Goal: Task Accomplishment & Management: Manage account settings

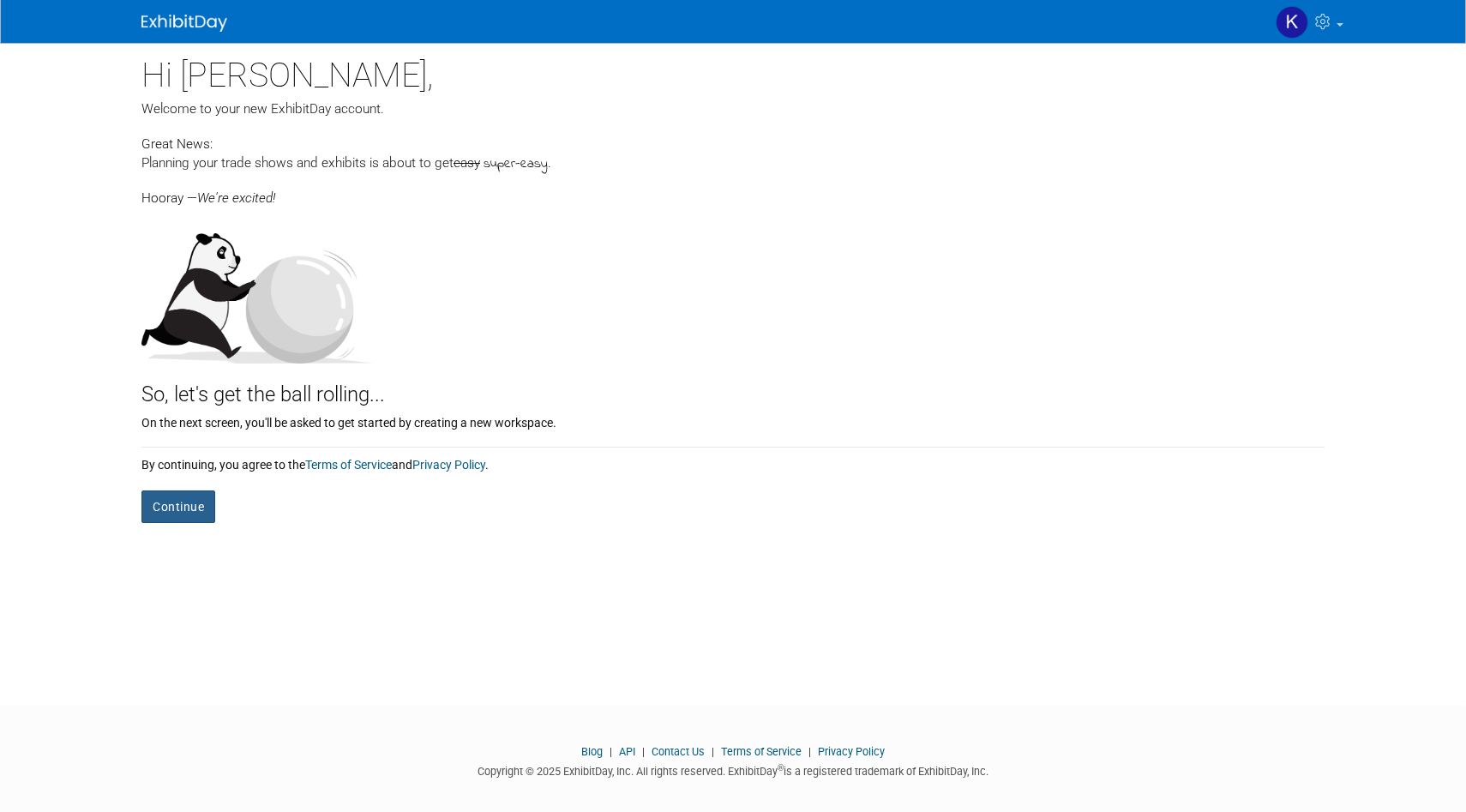
click at [192, 506] on button "Continue" at bounding box center [178, 506] width 74 height 33
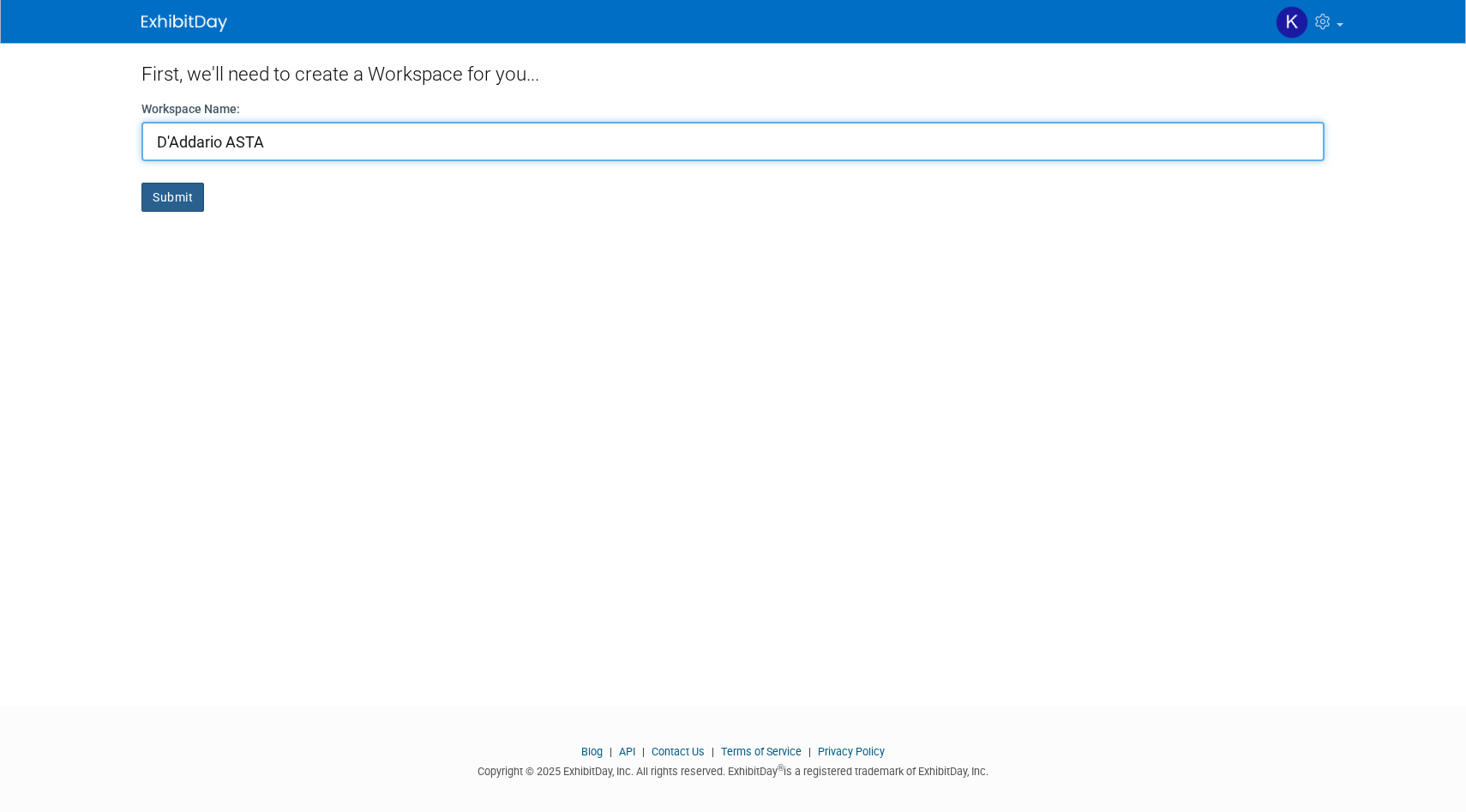
type input "D'Addario ASTA"
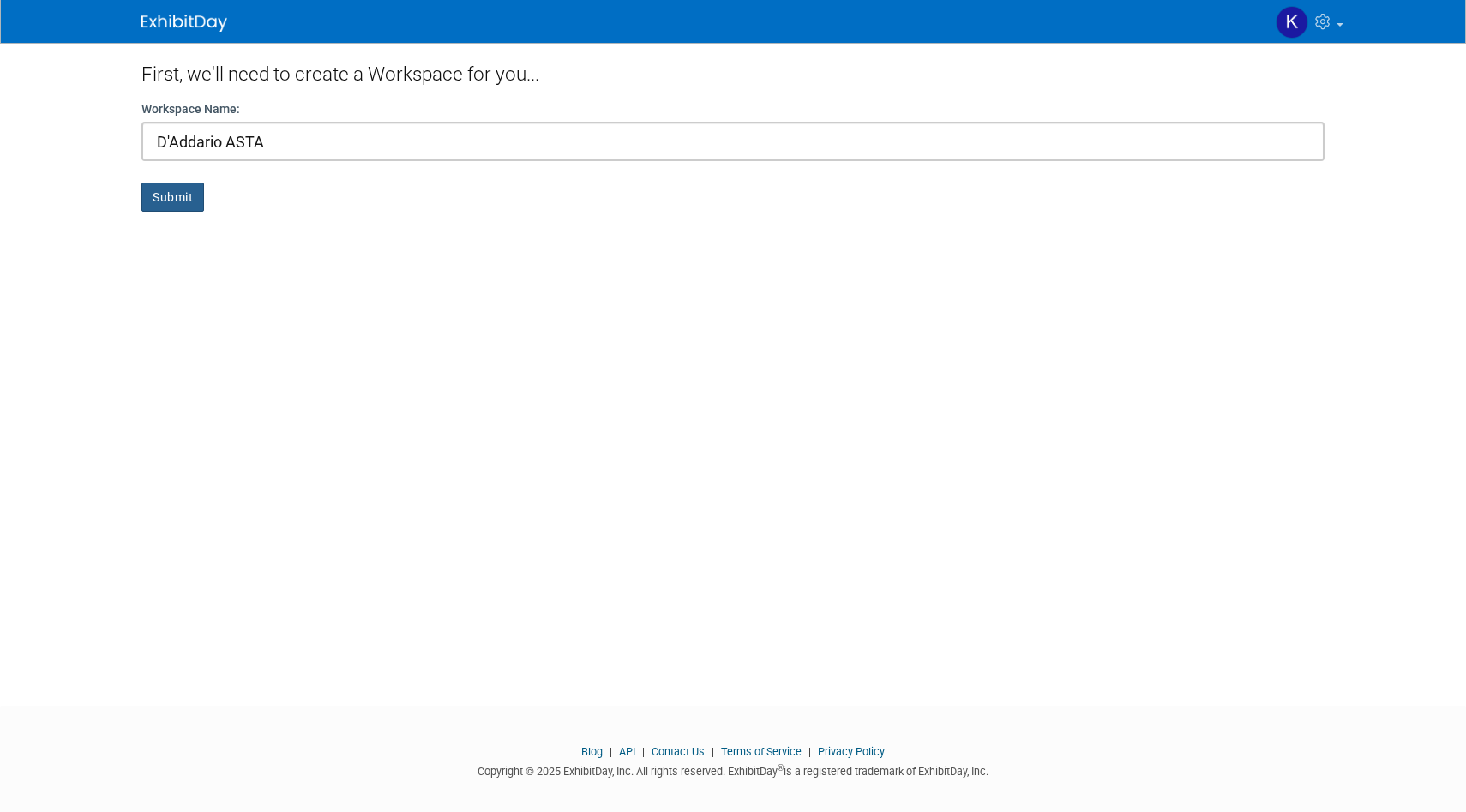
click at [178, 206] on button "Submit" at bounding box center [173, 197] width 62 height 29
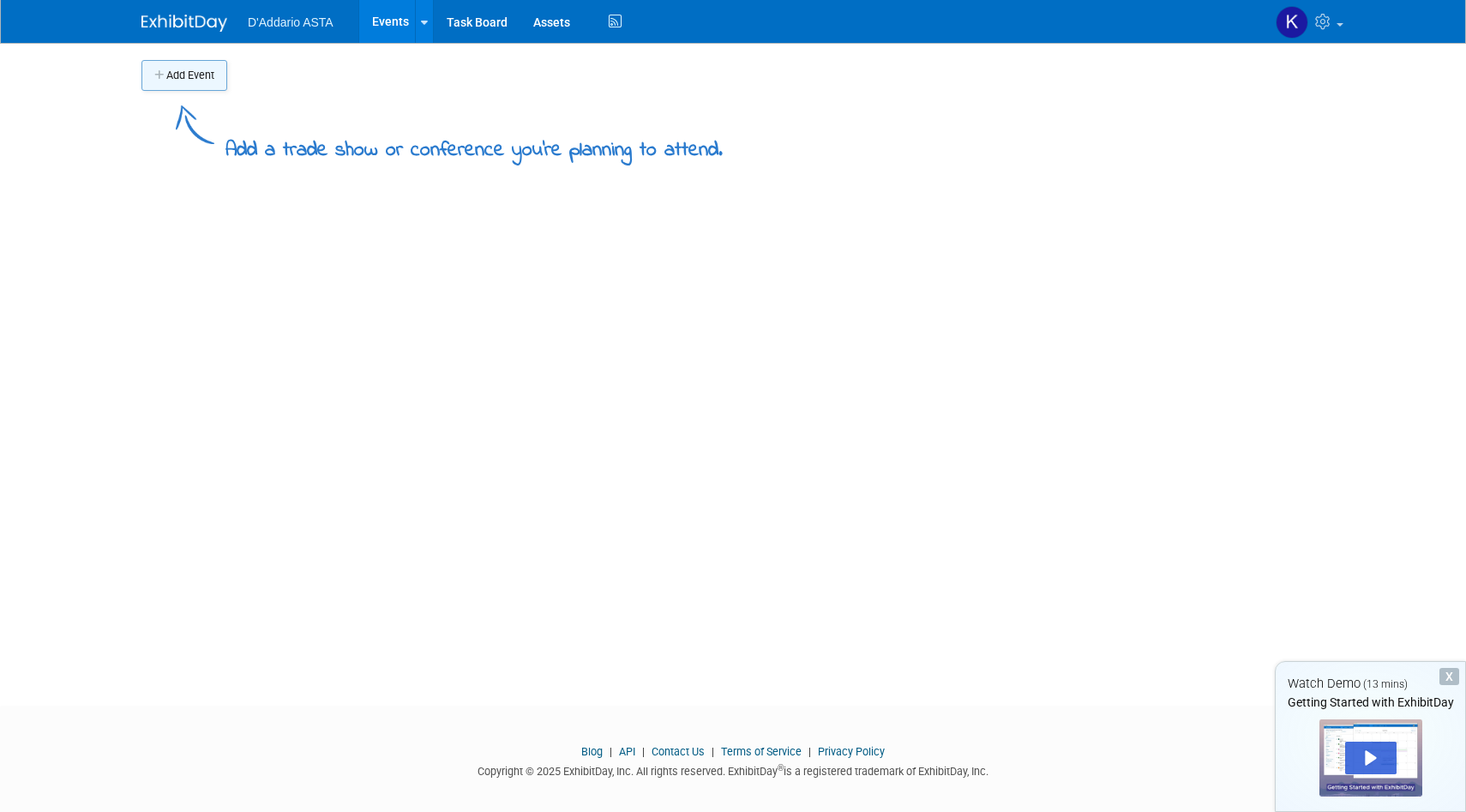
click at [189, 77] on button "Add Event" at bounding box center [184, 75] width 86 height 31
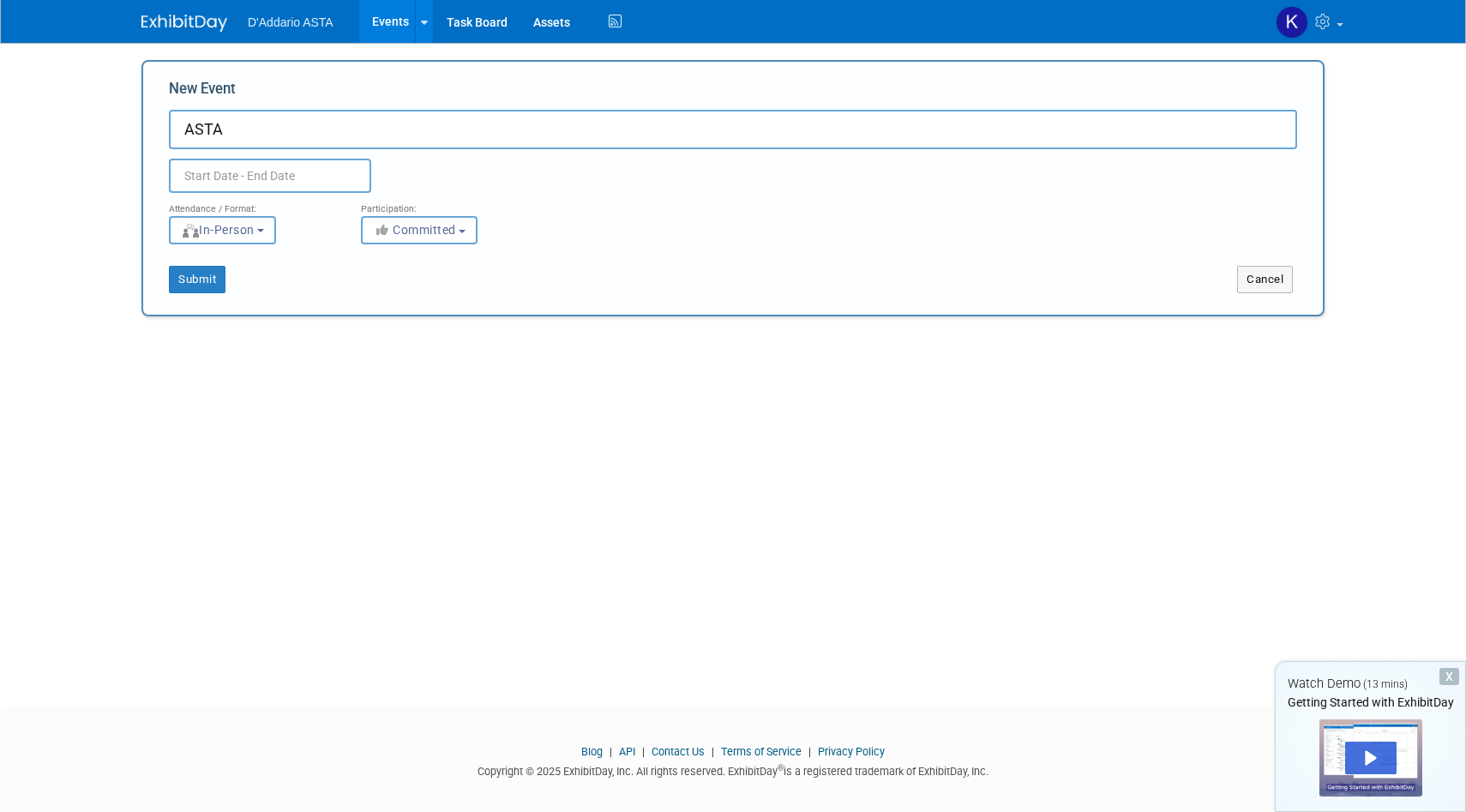
type input "ASTA"
click at [275, 176] on input "text" at bounding box center [270, 175] width 202 height 34
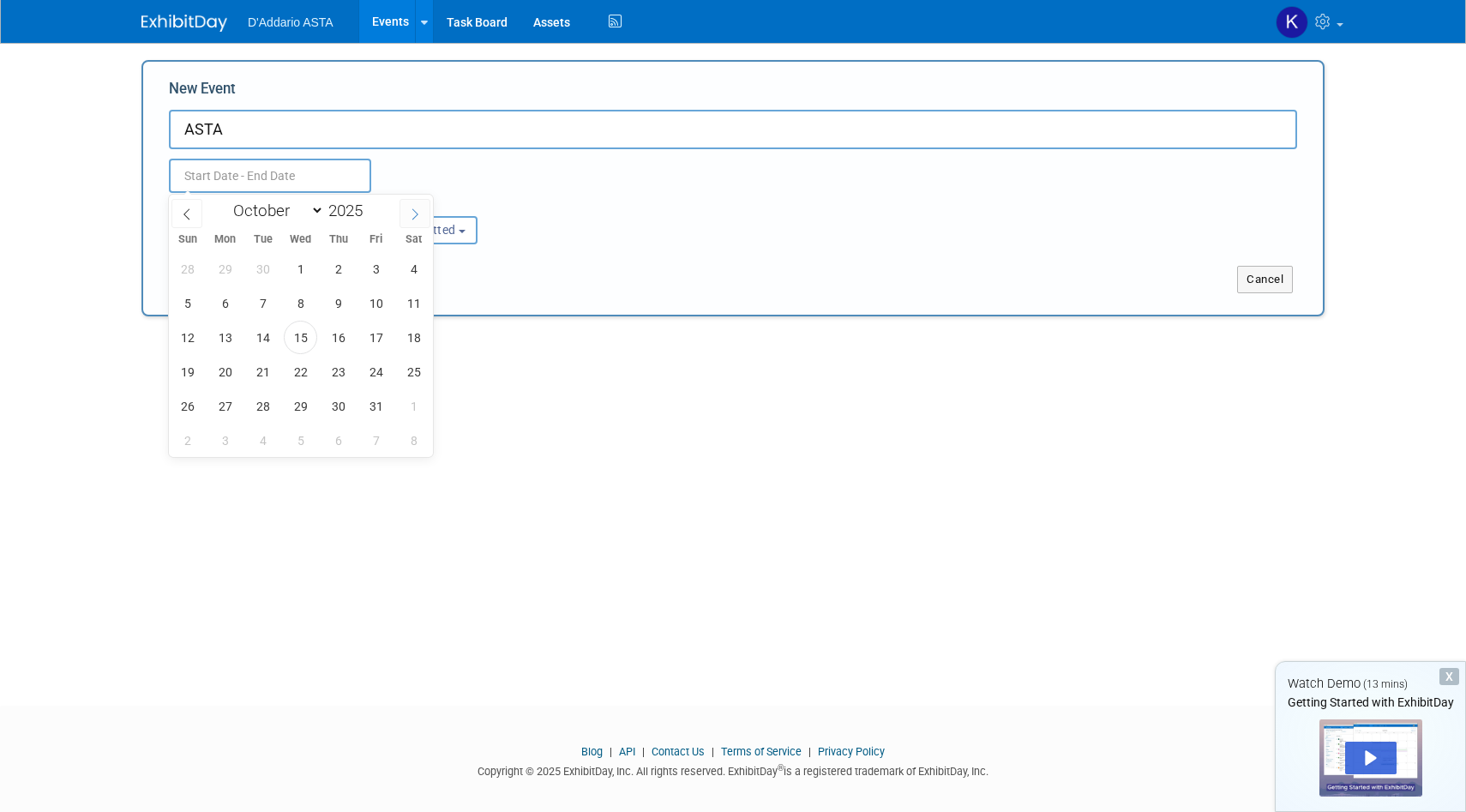
click at [402, 215] on span at bounding box center [415, 213] width 31 height 29
click at [409, 213] on icon at bounding box center [415, 214] width 12 height 12
select select "11"
click at [409, 213] on icon at bounding box center [415, 214] width 12 height 12
type input "2026"
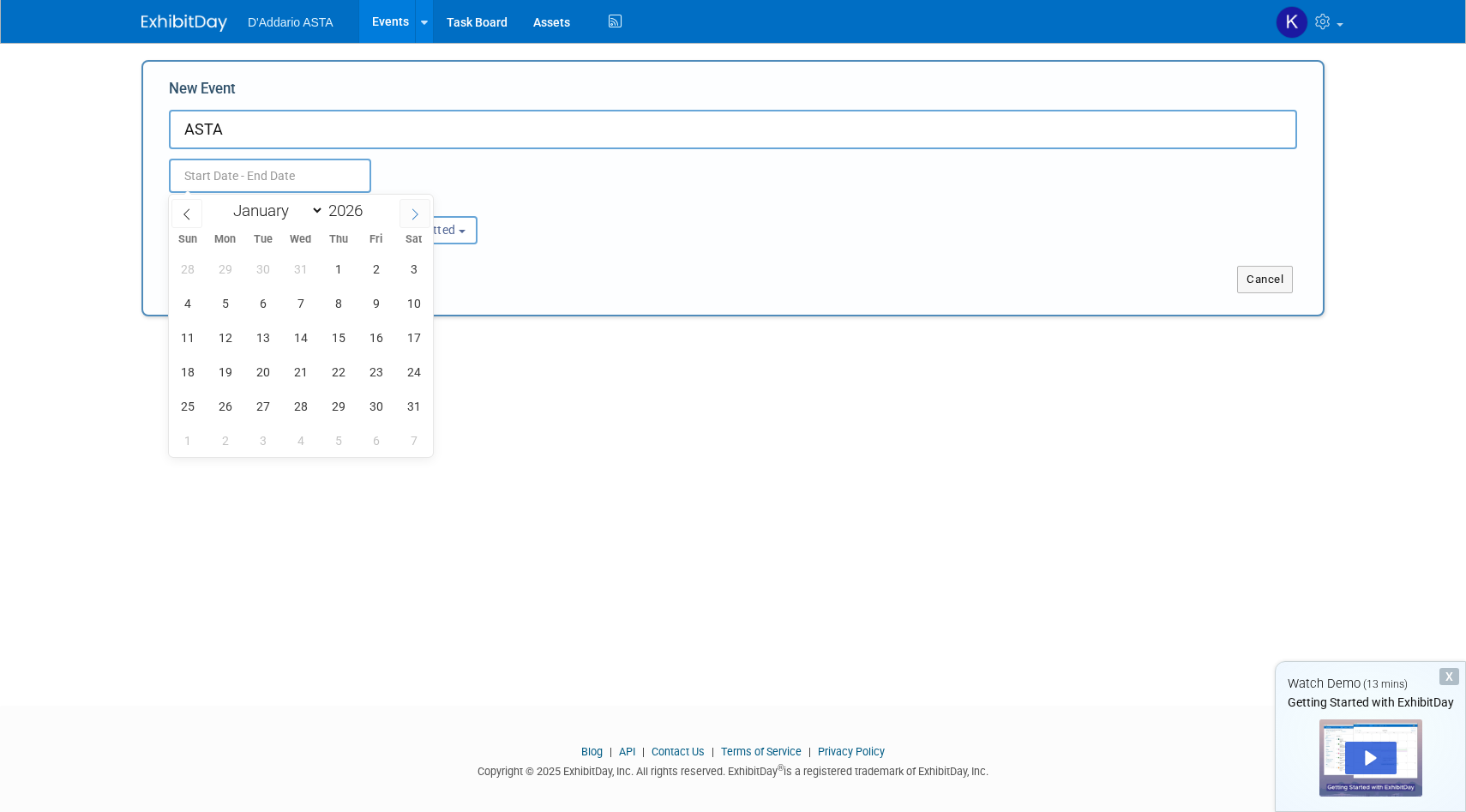
click at [409, 213] on icon at bounding box center [415, 214] width 12 height 12
select select "1"
click at [264, 373] on span "24" at bounding box center [262, 371] width 33 height 33
click at [413, 374] on span "28" at bounding box center [413, 371] width 33 height 33
type input "[DATE] to [DATE]"
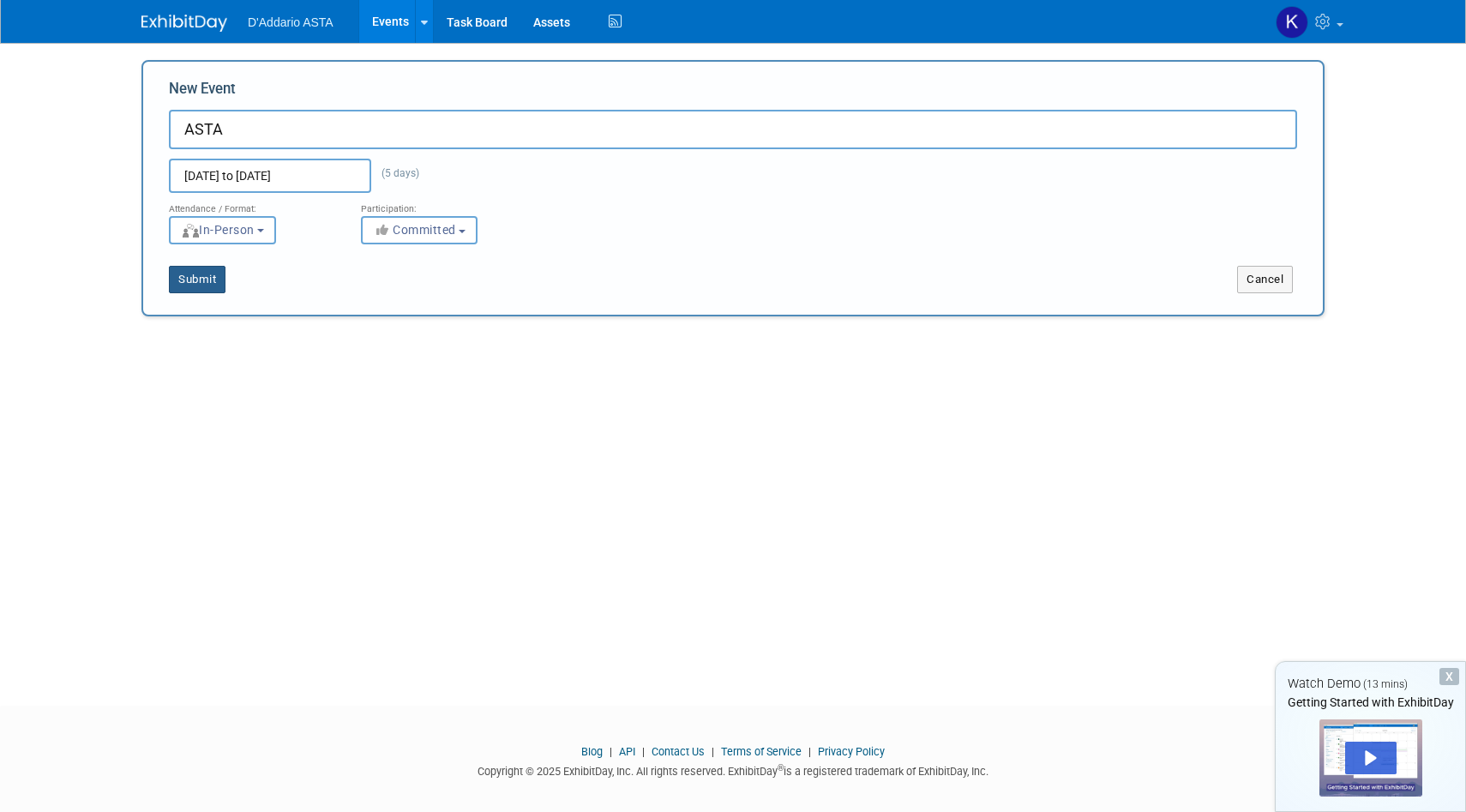
click at [203, 277] on button "Submit" at bounding box center [197, 279] width 57 height 27
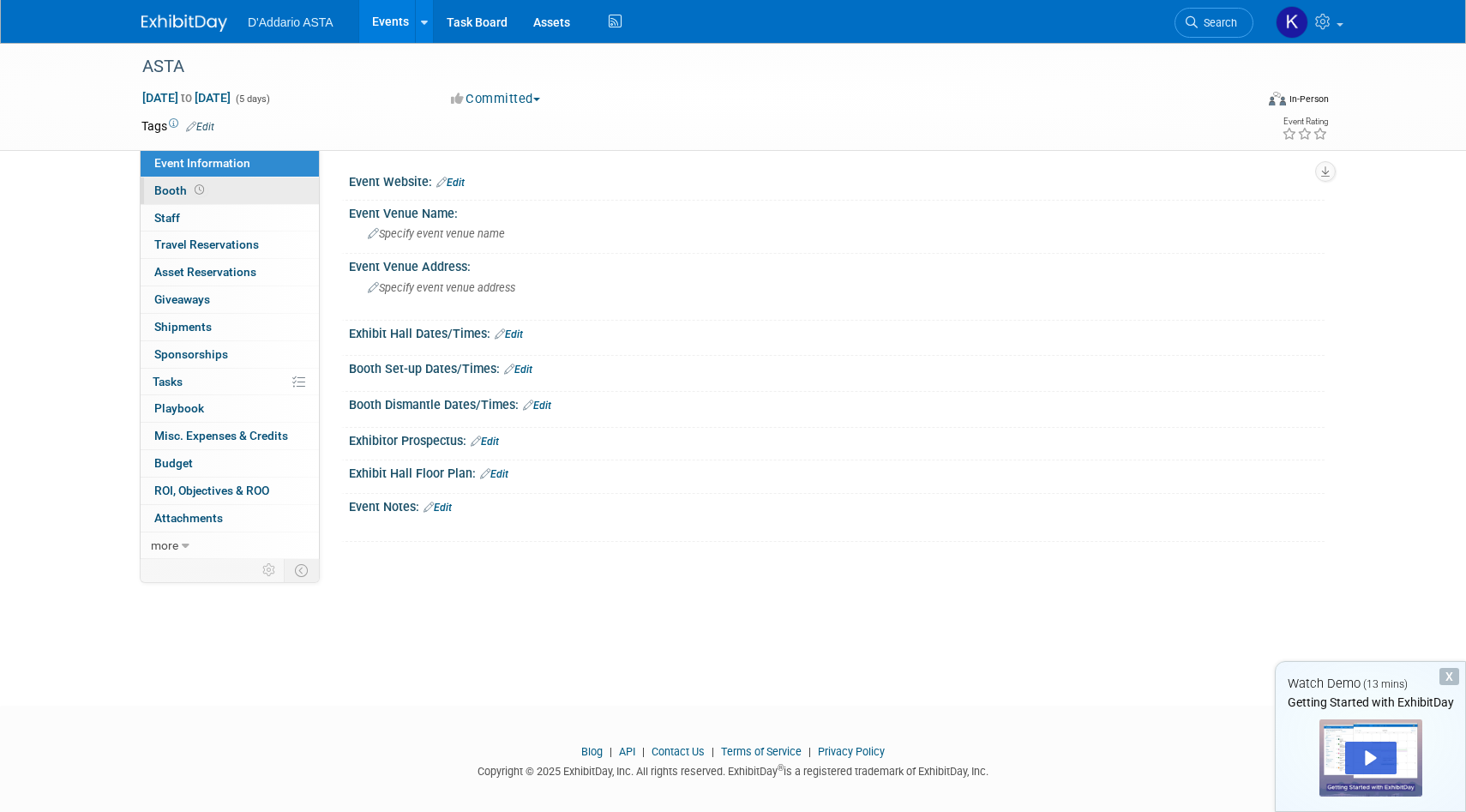
click at [177, 192] on span "Booth" at bounding box center [181, 190] width 53 height 14
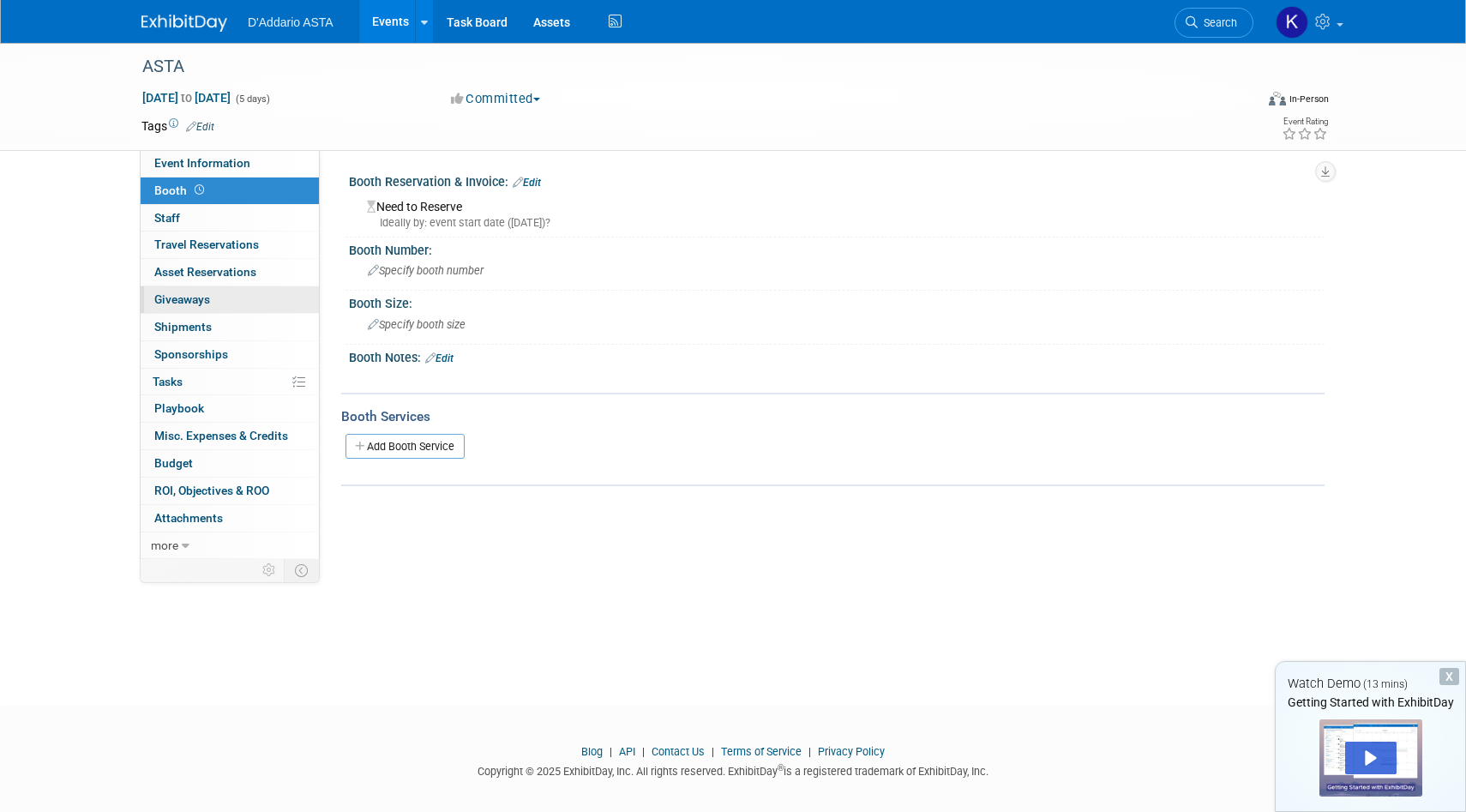
click at [192, 299] on span "Giveaways 0" at bounding box center [182, 299] width 56 height 14
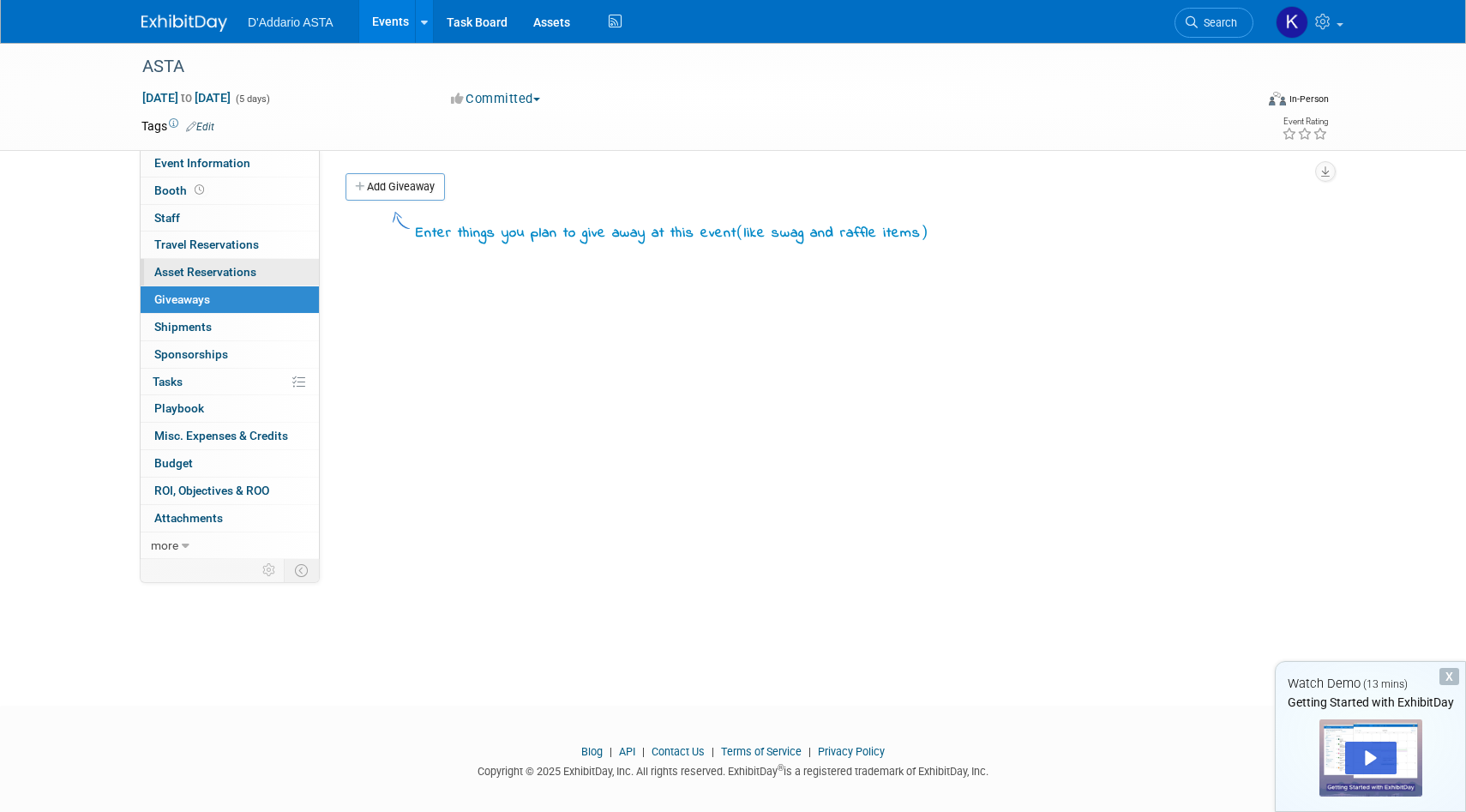
click at [209, 271] on span "Asset Reservations 0" at bounding box center [206, 272] width 102 height 14
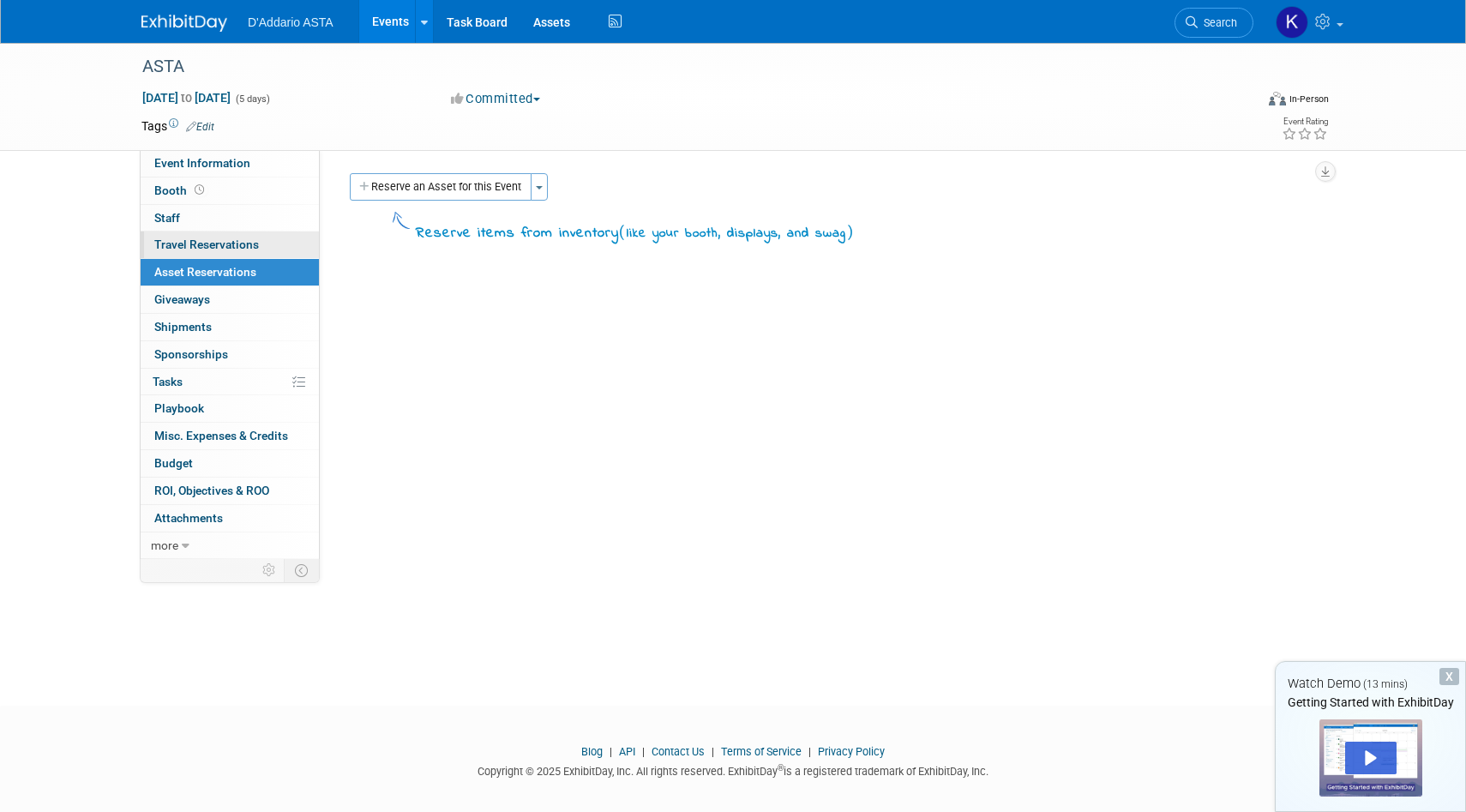
click at [208, 245] on span "Travel Reservations 0" at bounding box center [207, 244] width 105 height 14
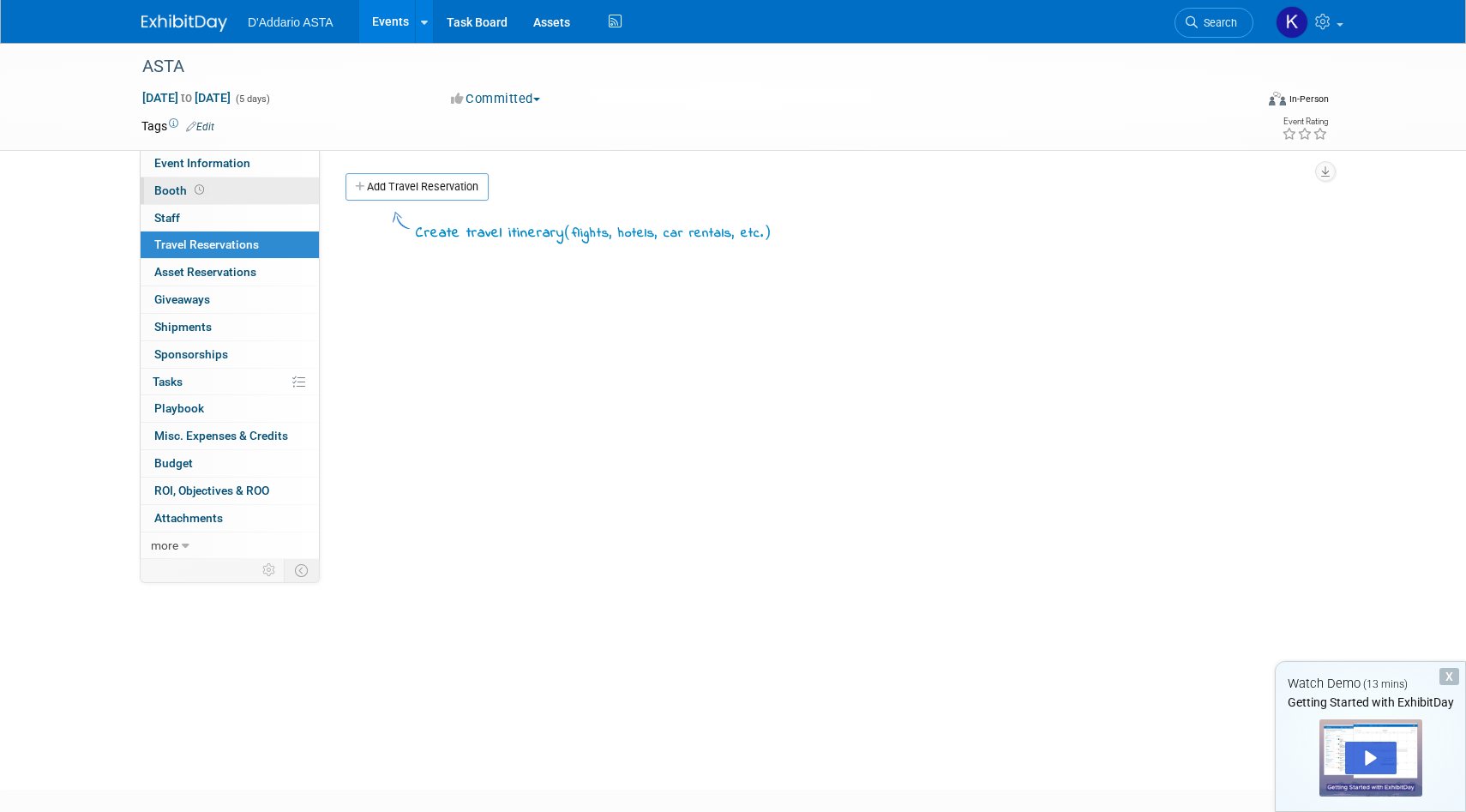
click at [175, 183] on span "Booth" at bounding box center [181, 190] width 53 height 14
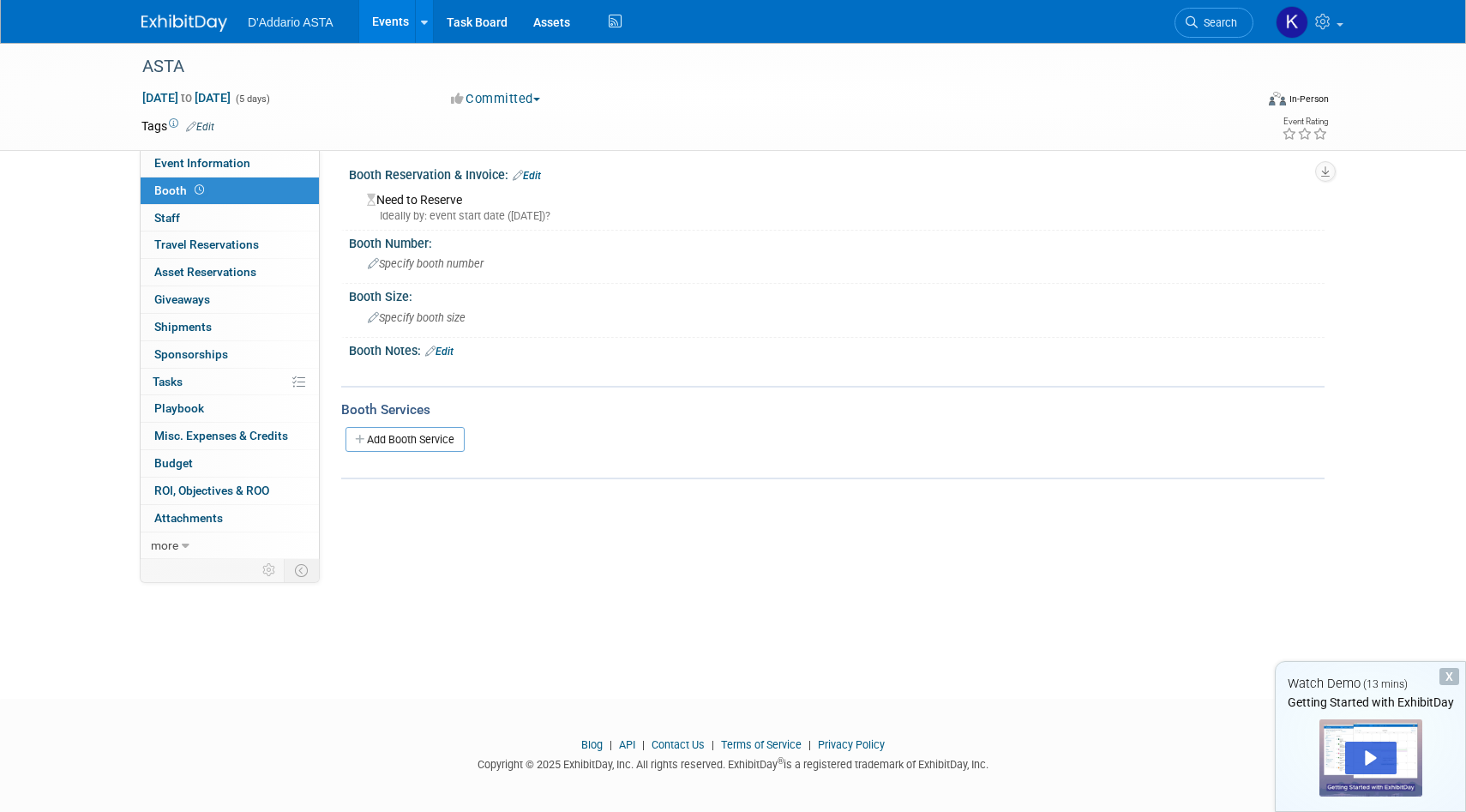
scroll to position [14, 0]
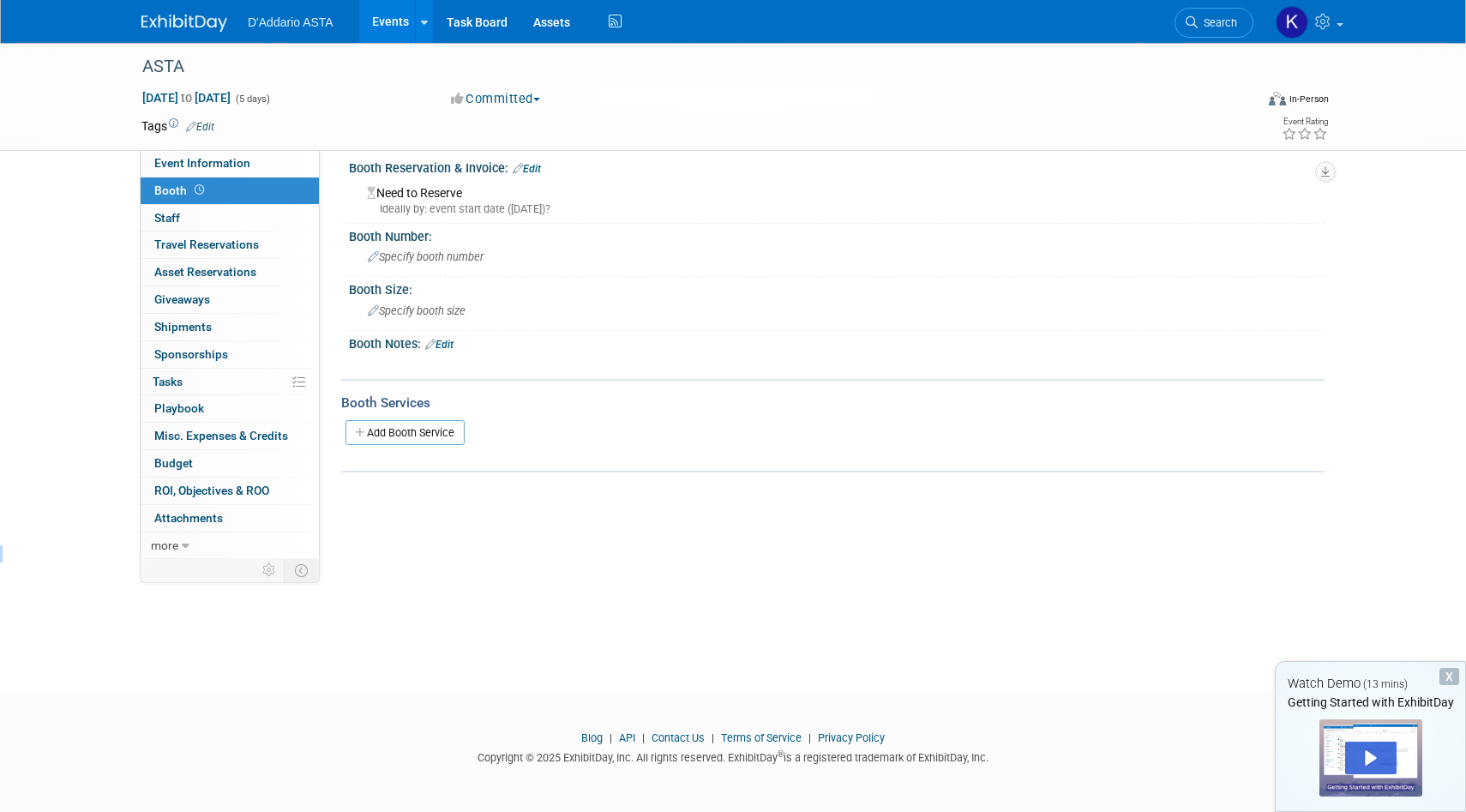
drag, startPoint x: 521, startPoint y: 566, endPoint x: 526, endPoint y: 540, distance: 26.5
click at [526, 542] on div "ASTA [DATE] to [DATE] (5 days) [DATE] to [DATE] Committed Committed Considering…" at bounding box center [733, 345] width 1466 height 632
click at [527, 538] on div "Event Website: Edit Event Venue Name: Specify event venue name Event Venue Addr…" at bounding box center [822, 341] width 1005 height 409
